Goal: Find specific page/section: Find specific page/section

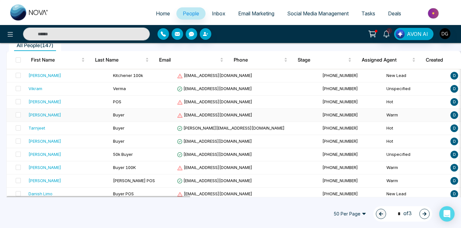
scroll to position [62, 0]
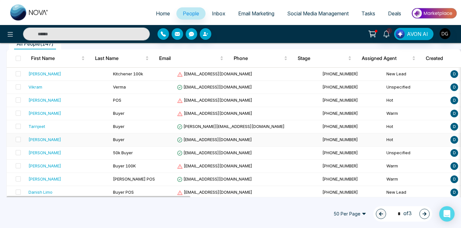
click at [57, 140] on div "[PERSON_NAME]" at bounding box center [68, 139] width 79 height 6
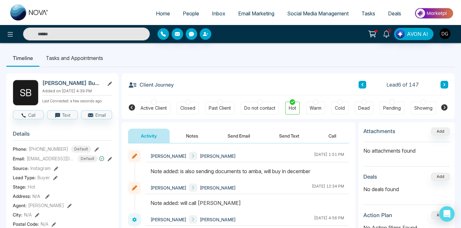
scroll to position [0, 140]
click at [191, 12] on span "People" at bounding box center [191, 13] width 16 height 6
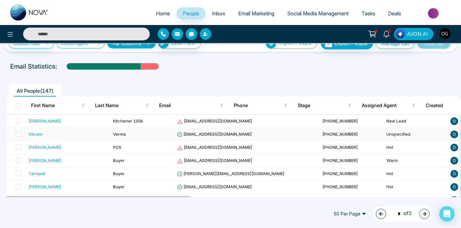
scroll to position [15, 0]
click at [81, 137] on td "Vikram" at bounding box center [68, 134] width 85 height 13
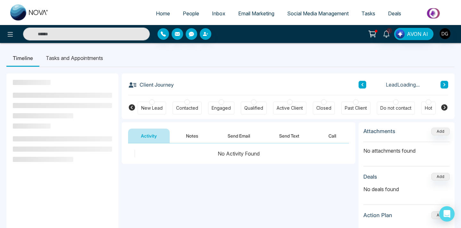
click at [194, 135] on button "Notes" at bounding box center [192, 135] width 38 height 14
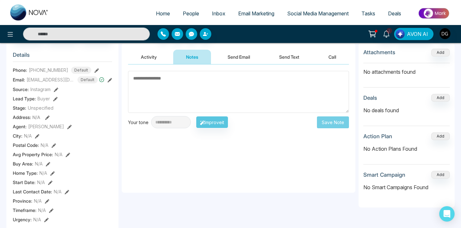
scroll to position [83, 0]
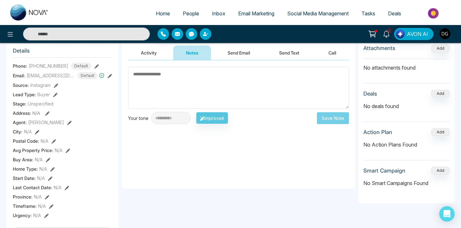
click at [183, 11] on span "People" at bounding box center [191, 13] width 16 height 6
